Goal: Task Accomplishment & Management: Use online tool/utility

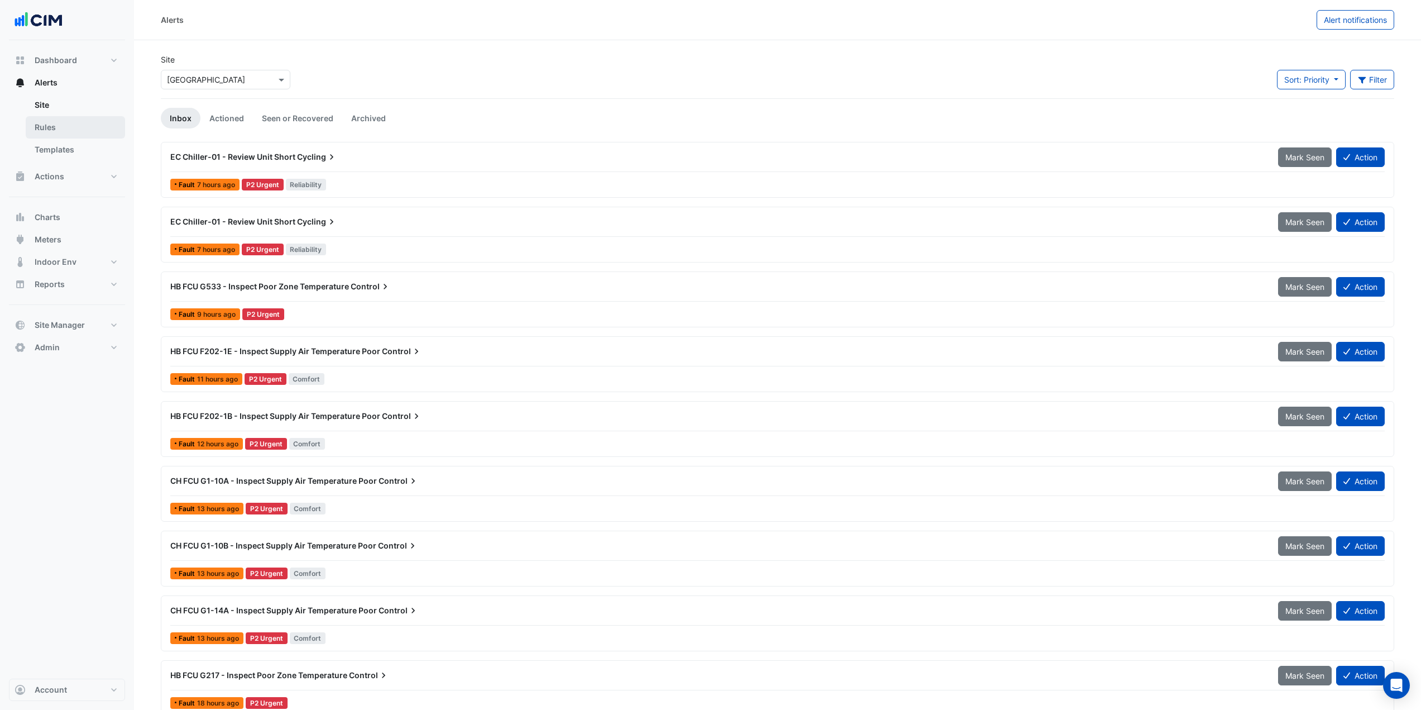
click at [58, 126] on link "Rules" at bounding box center [75, 127] width 99 height 22
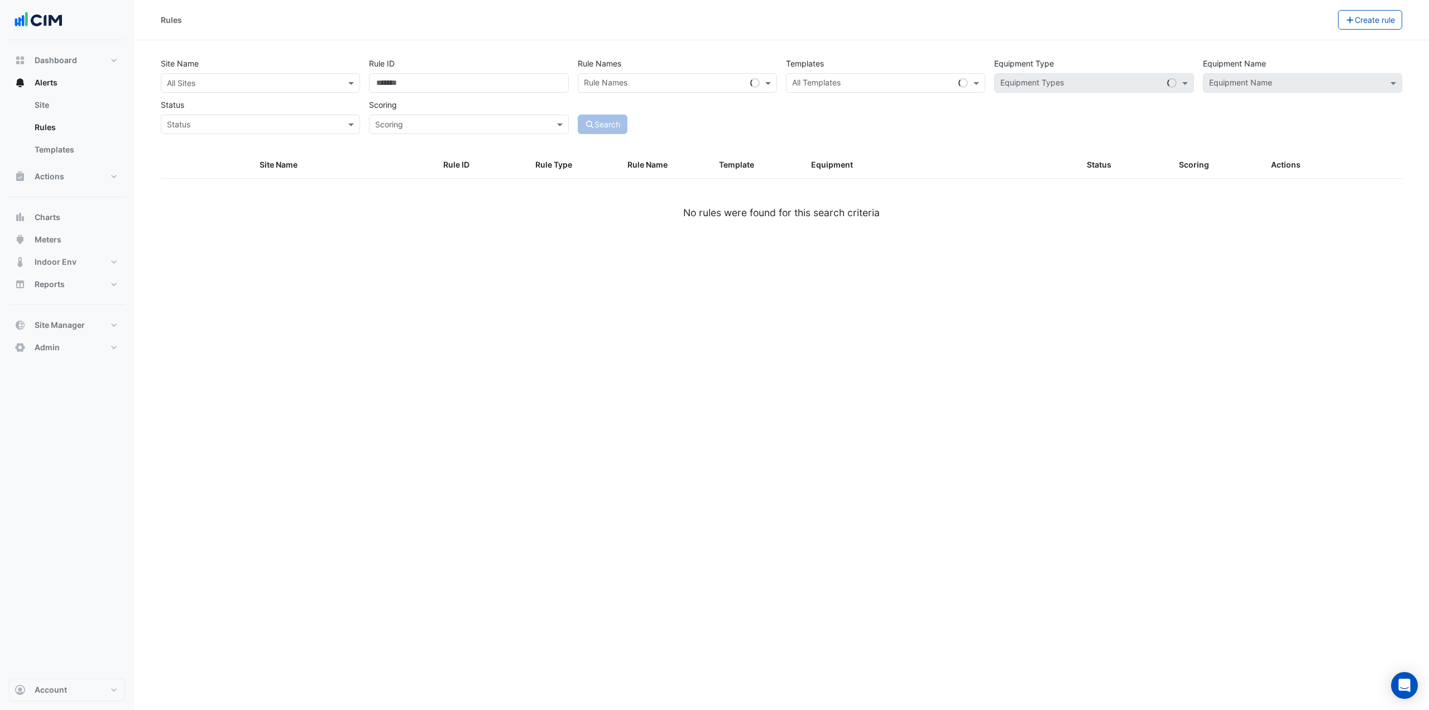
click at [203, 84] on input "text" at bounding box center [249, 84] width 165 height 12
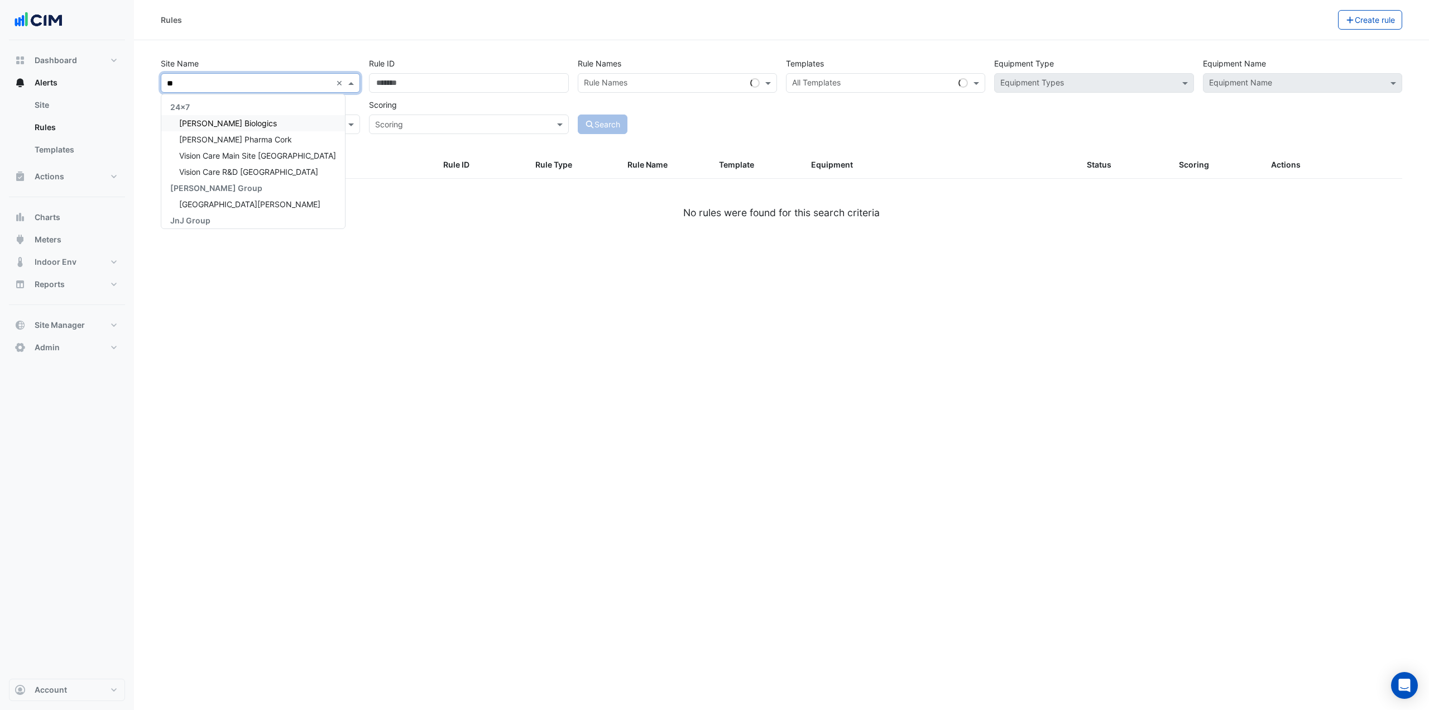
type input "***"
click at [211, 118] on div "Janssen Biologics" at bounding box center [231, 123] width 140 height 16
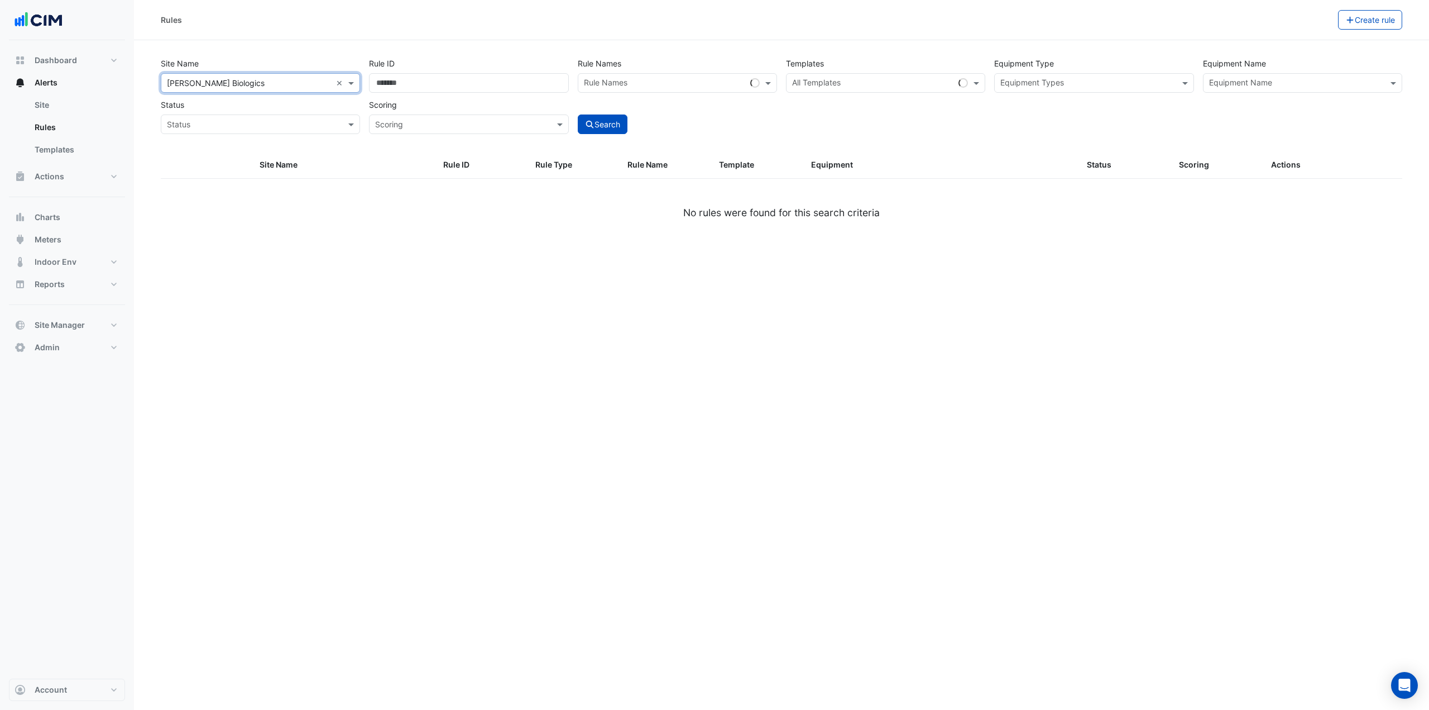
click at [1242, 79] on input "text" at bounding box center [1296, 84] width 174 height 12
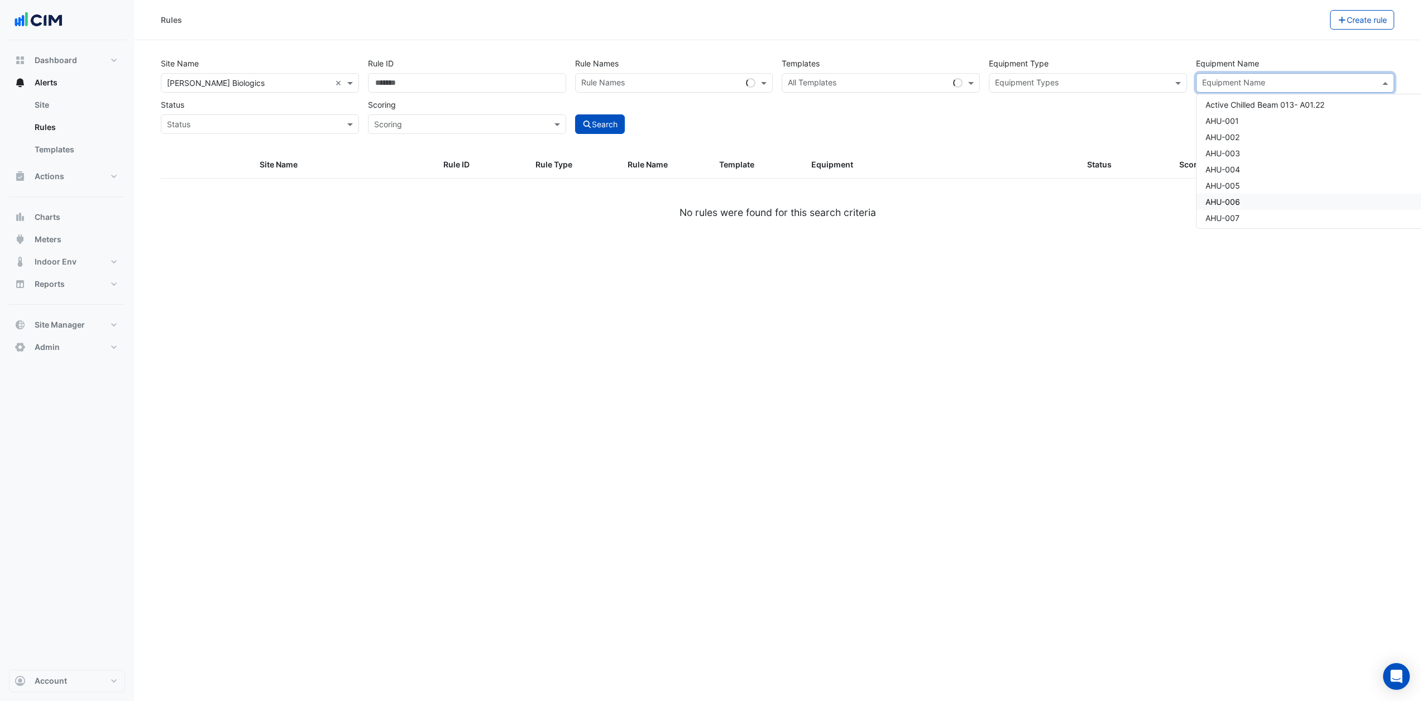
scroll to position [447, 0]
click at [1253, 140] on div "AHU-001" at bounding box center [1310, 146] width 229 height 16
click at [1251, 155] on div "AHU-002" at bounding box center [1310, 162] width 229 height 16
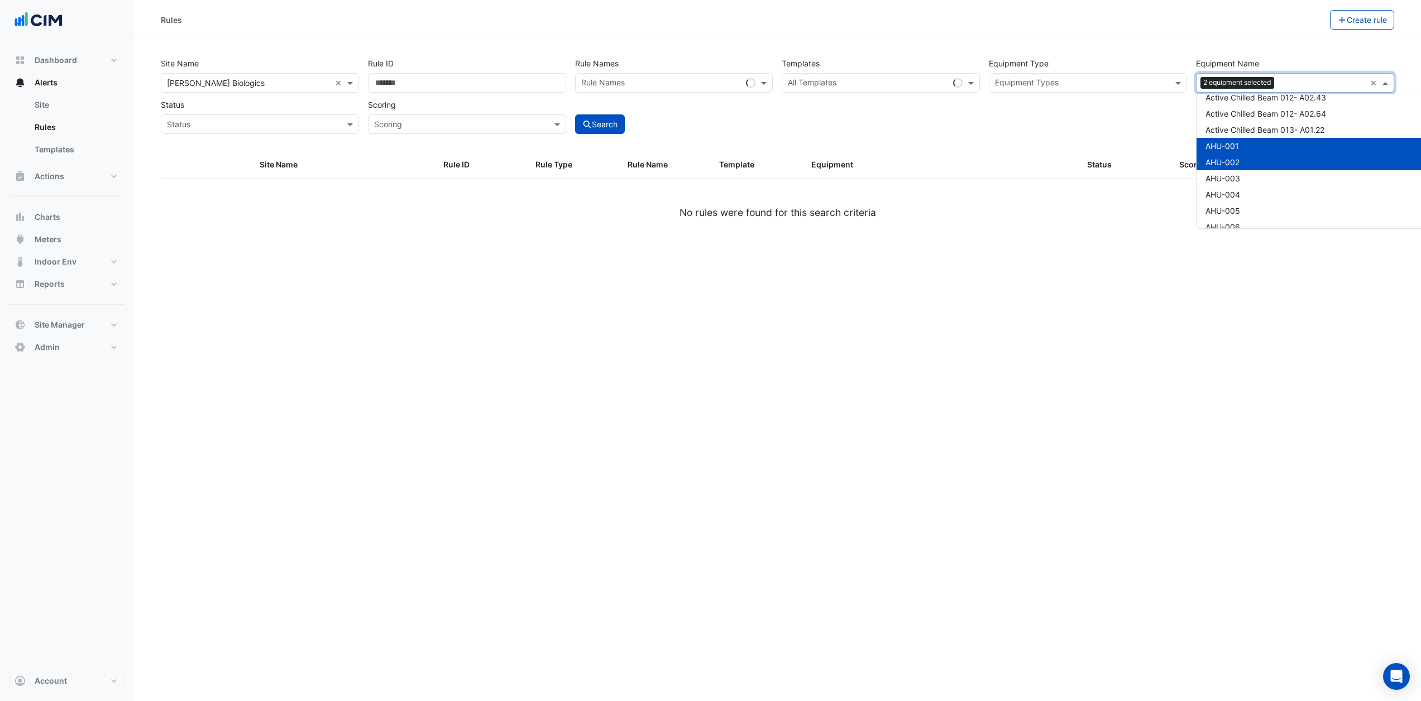
click at [1271, 154] on div "AHU-002" at bounding box center [1310, 162] width 229 height 16
click at [991, 107] on div "Site Name × Janssen Biologics × Rule ID Rule Names Rule Names Templates All Tem…" at bounding box center [777, 92] width 1242 height 83
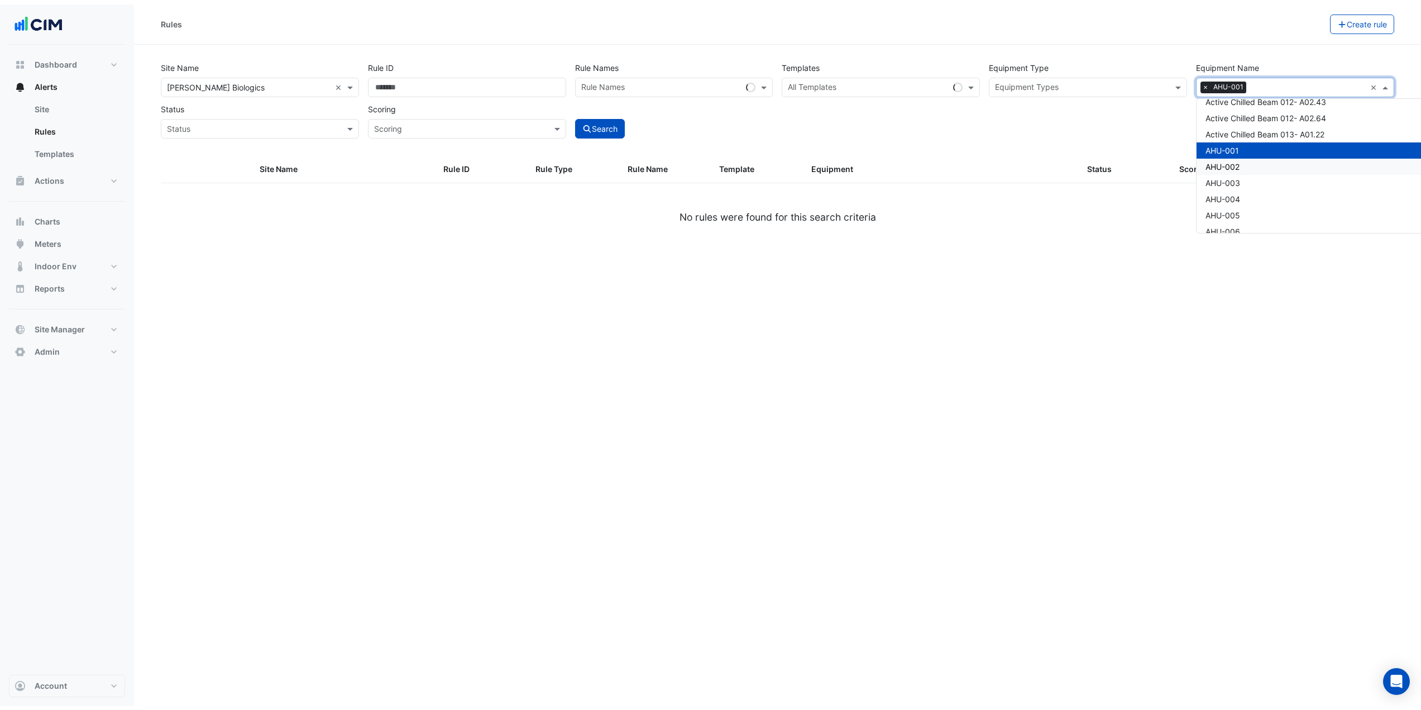
scroll to position [0, 0]
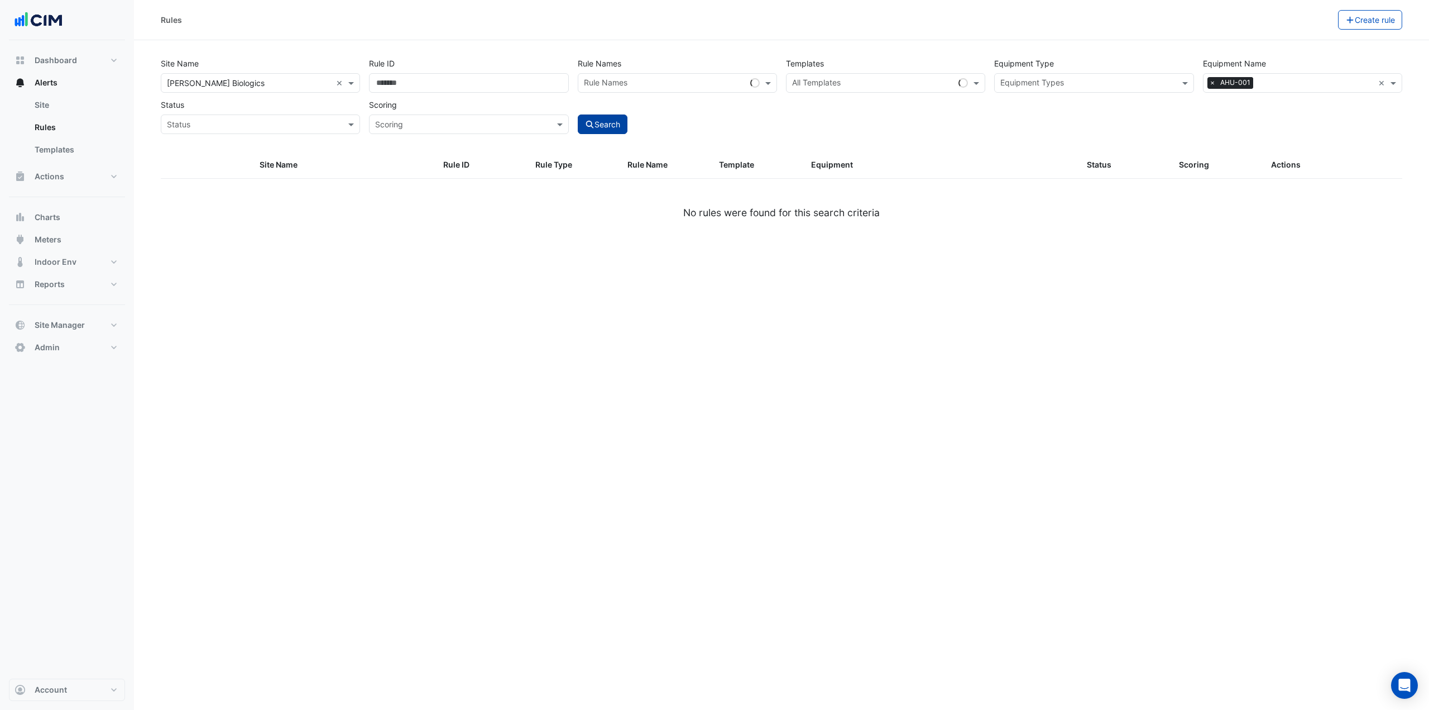
click at [599, 123] on button "Search" at bounding box center [603, 124] width 50 height 20
select select "***"
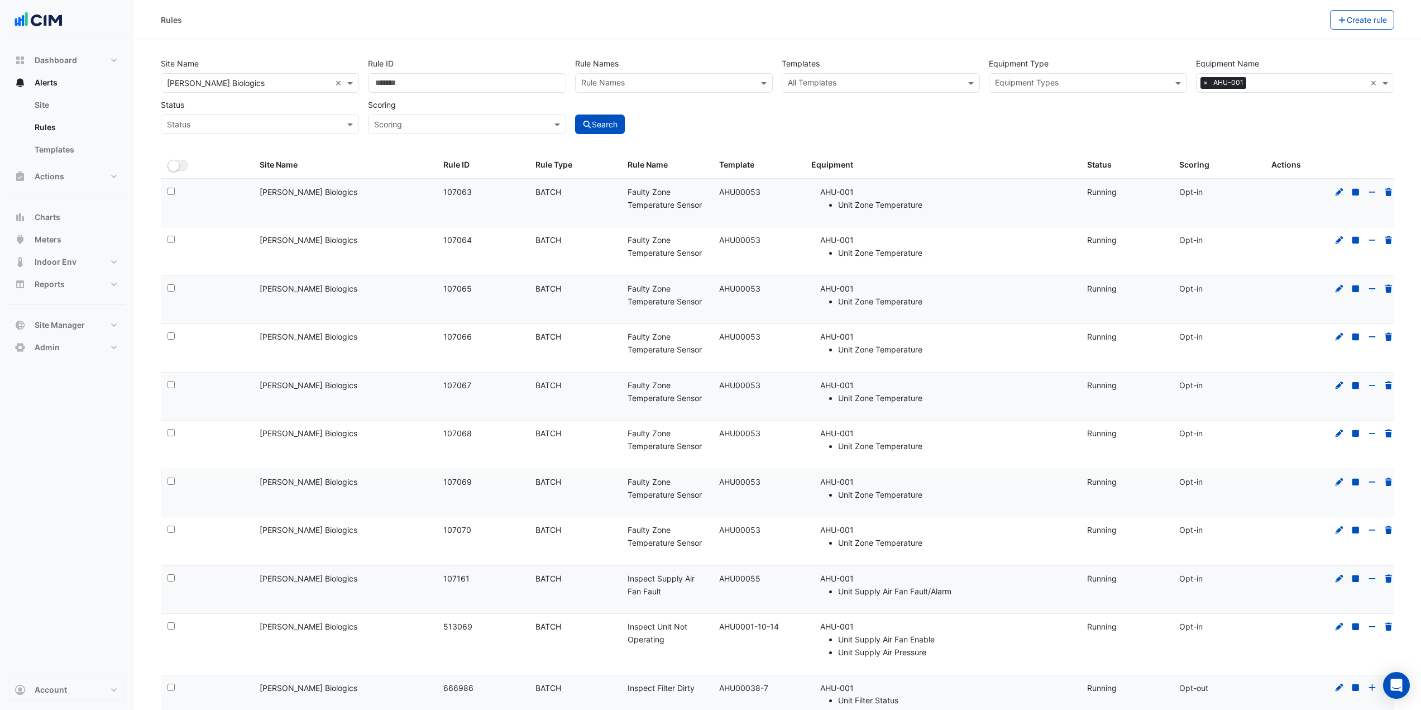
click at [1205, 84] on span "×" at bounding box center [1205, 82] width 10 height 11
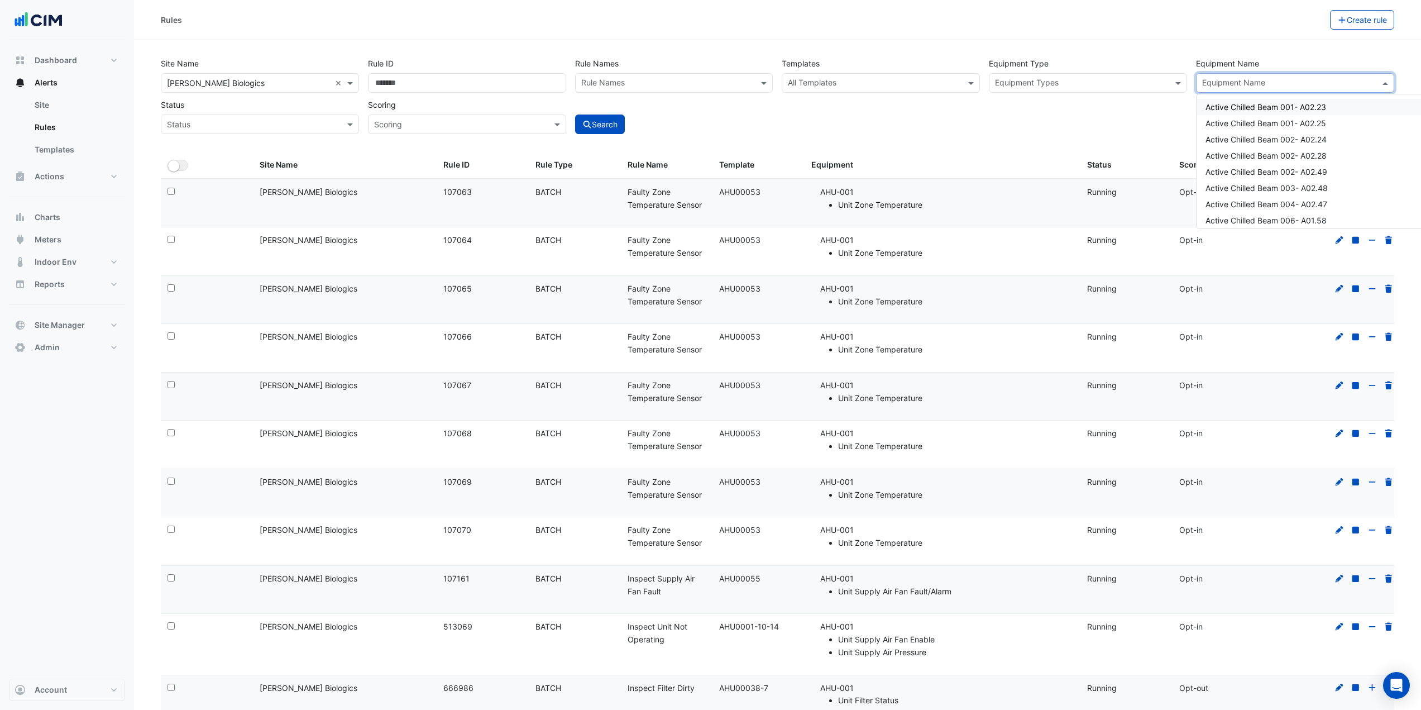
click at [1224, 83] on input "text" at bounding box center [1288, 84] width 173 height 12
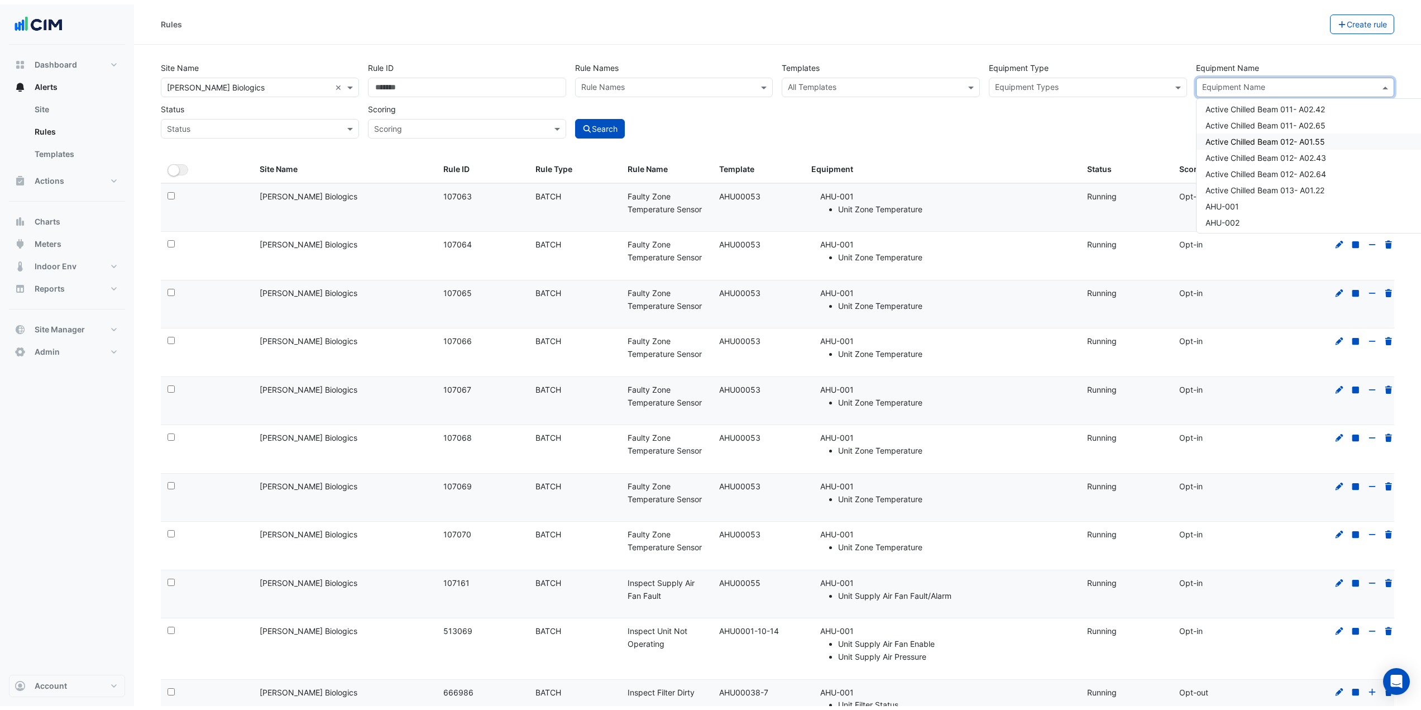
scroll to position [447, 0]
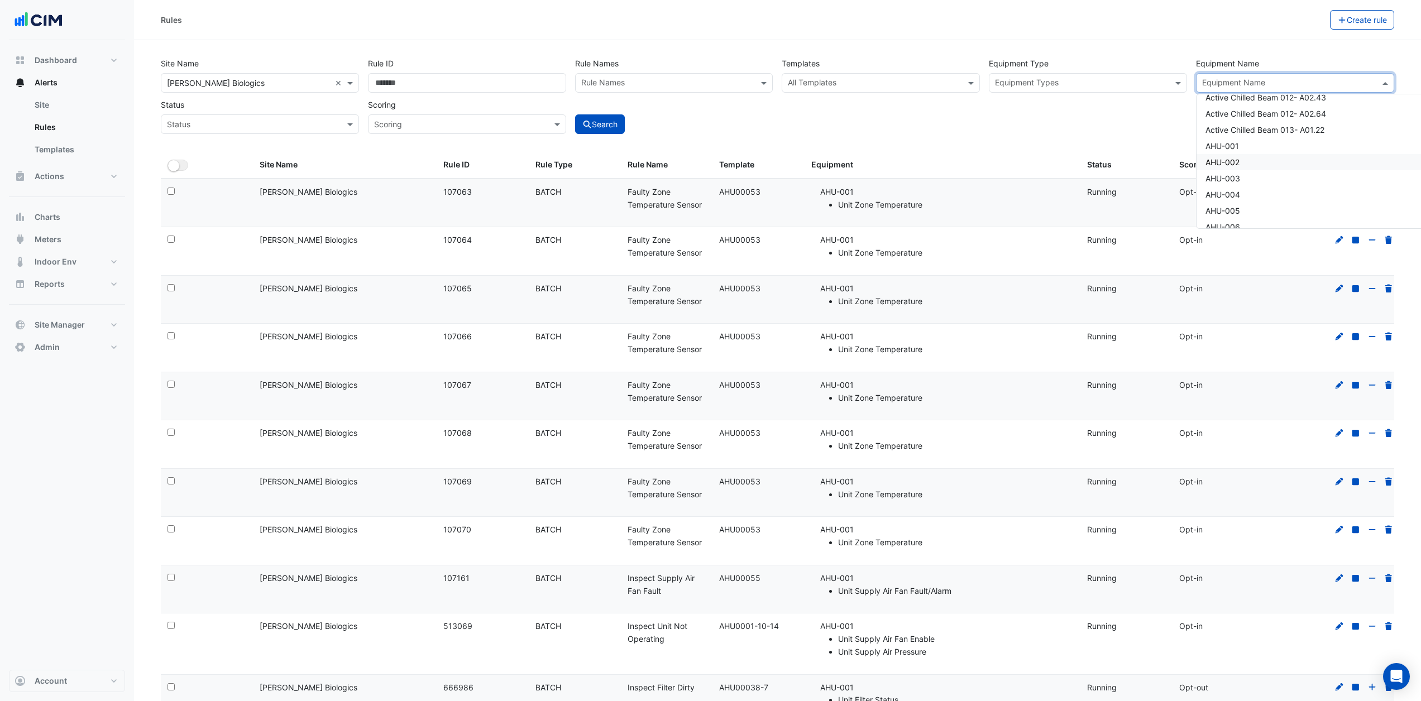
click at [1253, 164] on div "AHU-002" at bounding box center [1310, 162] width 229 height 16
click at [600, 118] on button "Search" at bounding box center [600, 124] width 50 height 20
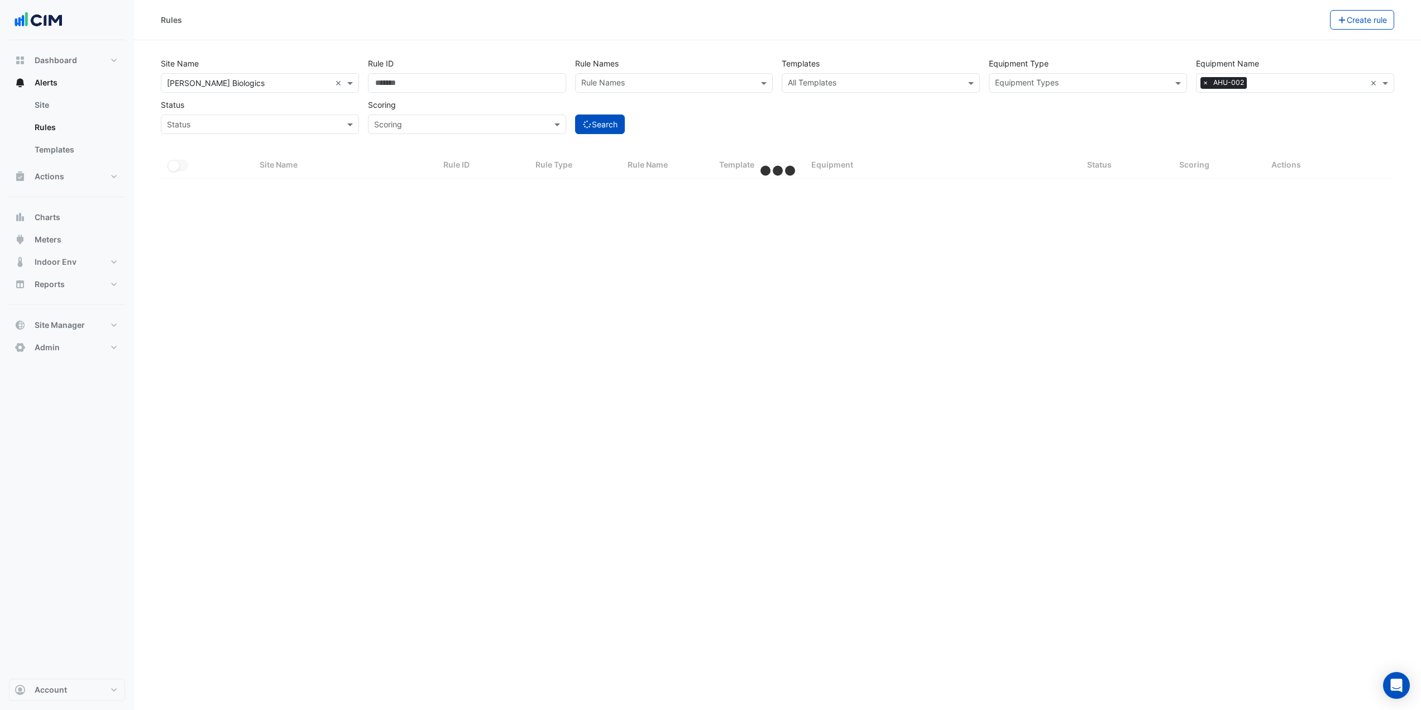
select select "***"
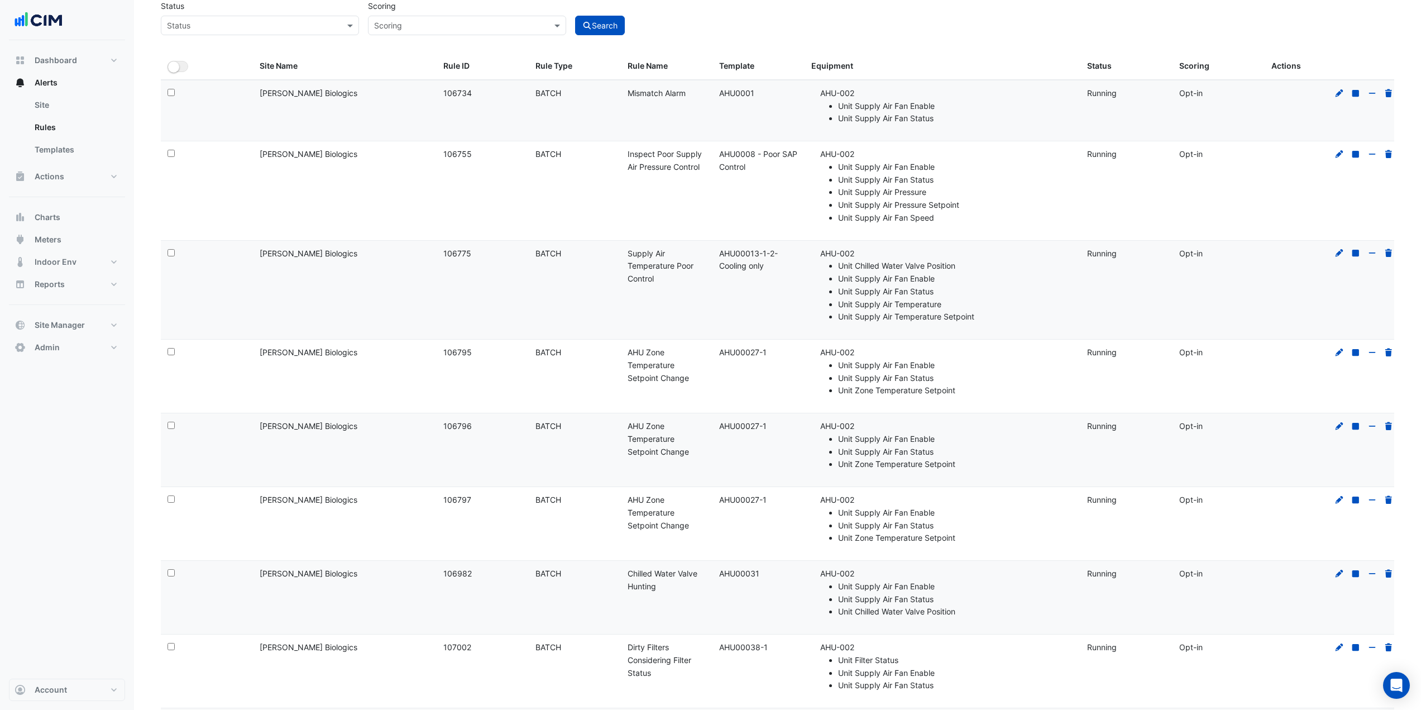
scroll to position [112, 0]
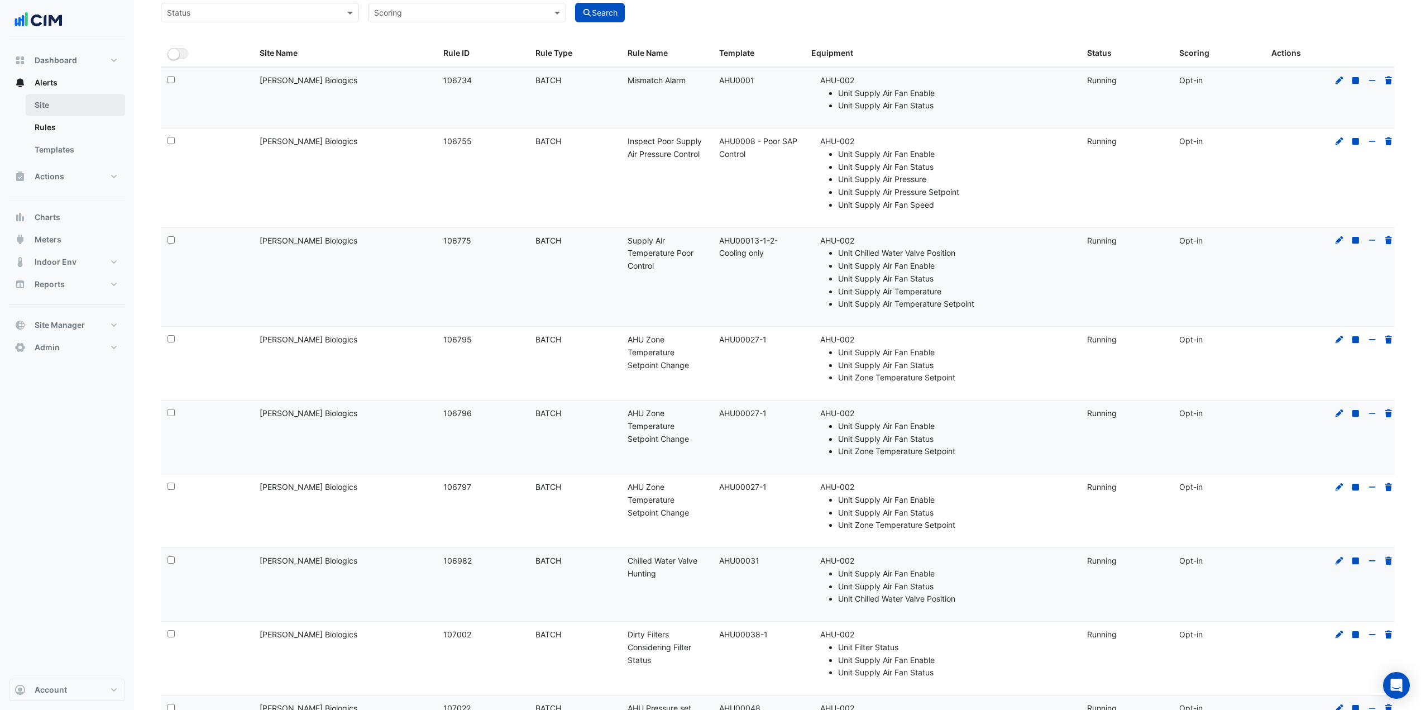
click at [69, 104] on link "Site" at bounding box center [75, 105] width 99 height 22
